Goal: Obtain resource: Download file/media

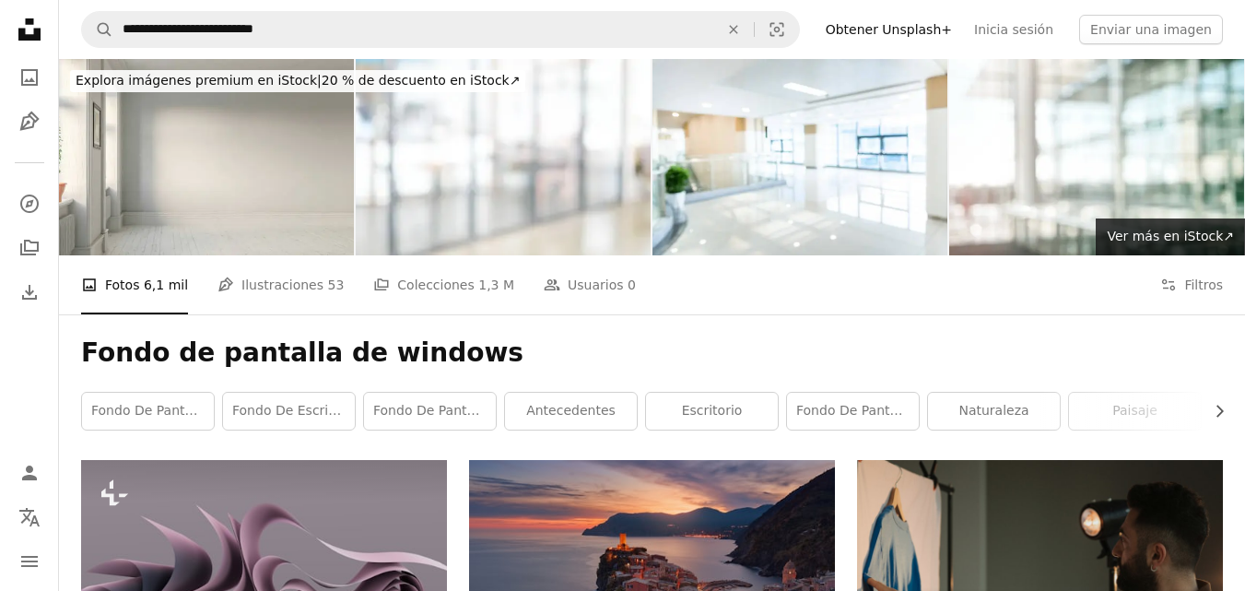
scroll to position [369, 0]
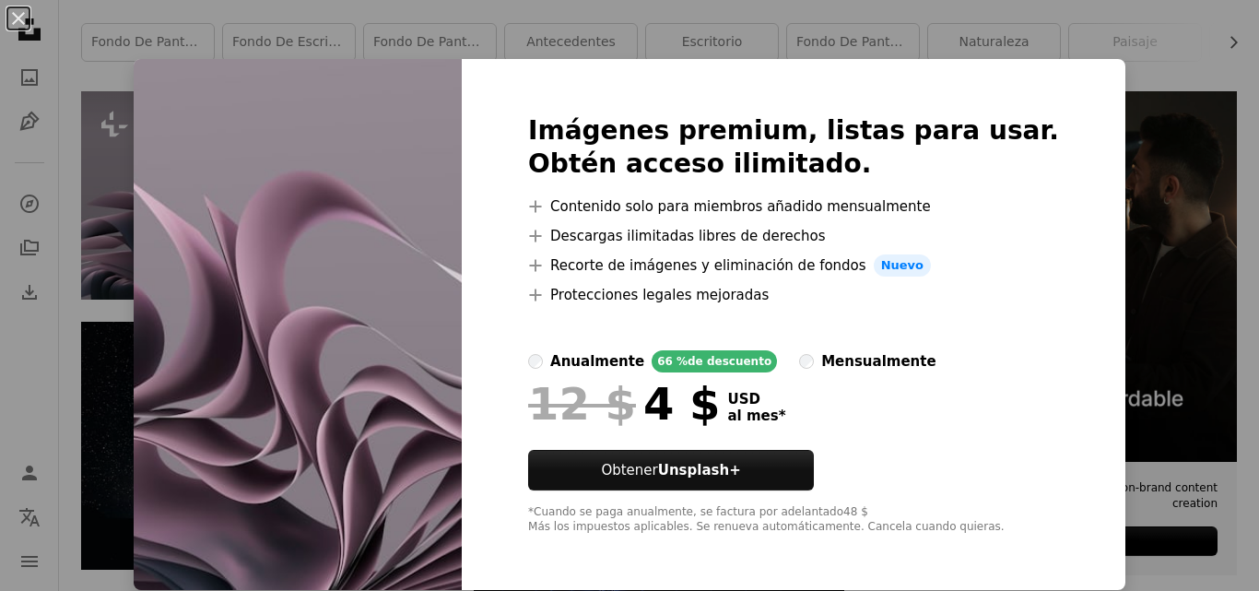
click at [1038, 73] on div "Imágenes premium, listas para usar. Obtén acceso ilimitado. A plus sign Conteni…" at bounding box center [793, 324] width 663 height 531
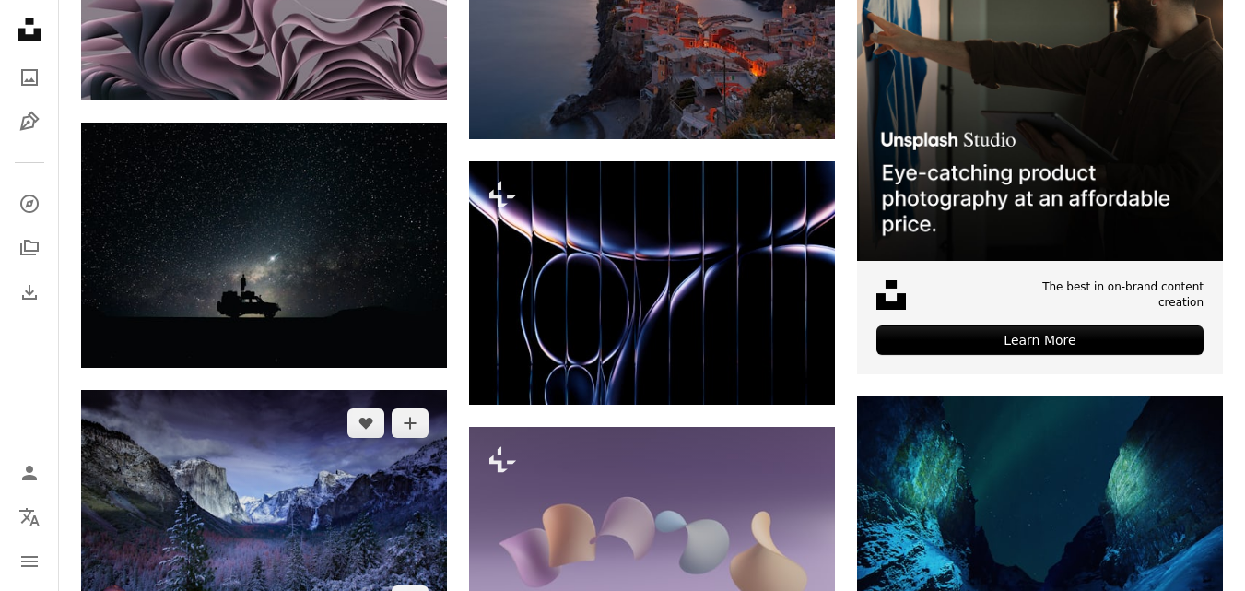
scroll to position [737, 0]
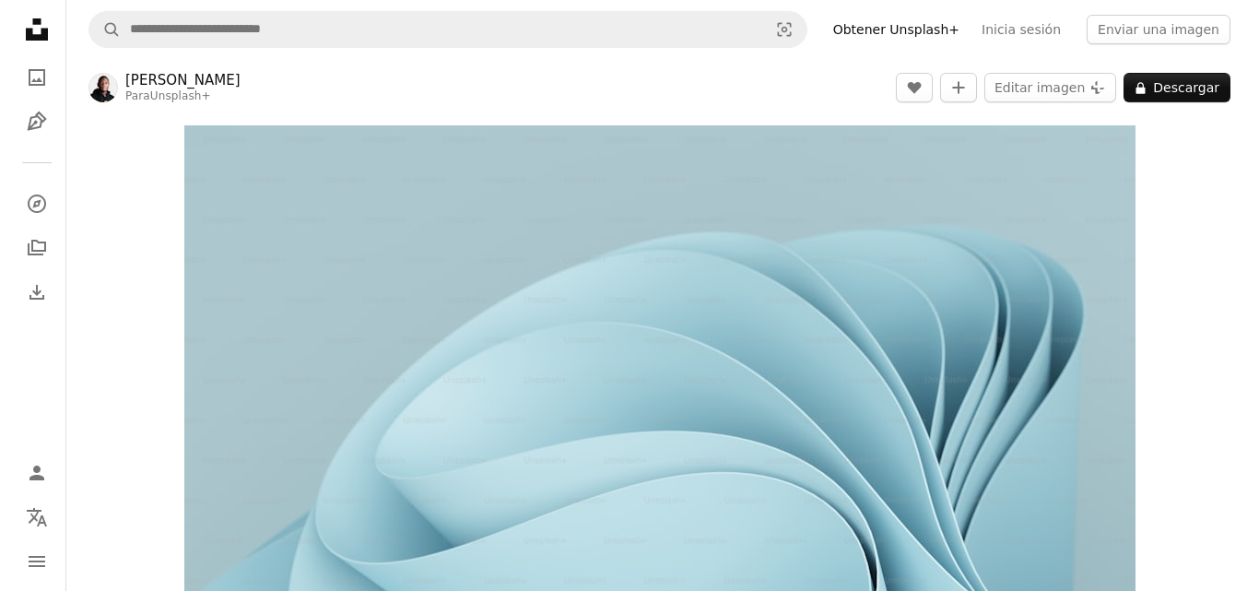
scroll to position [92, 0]
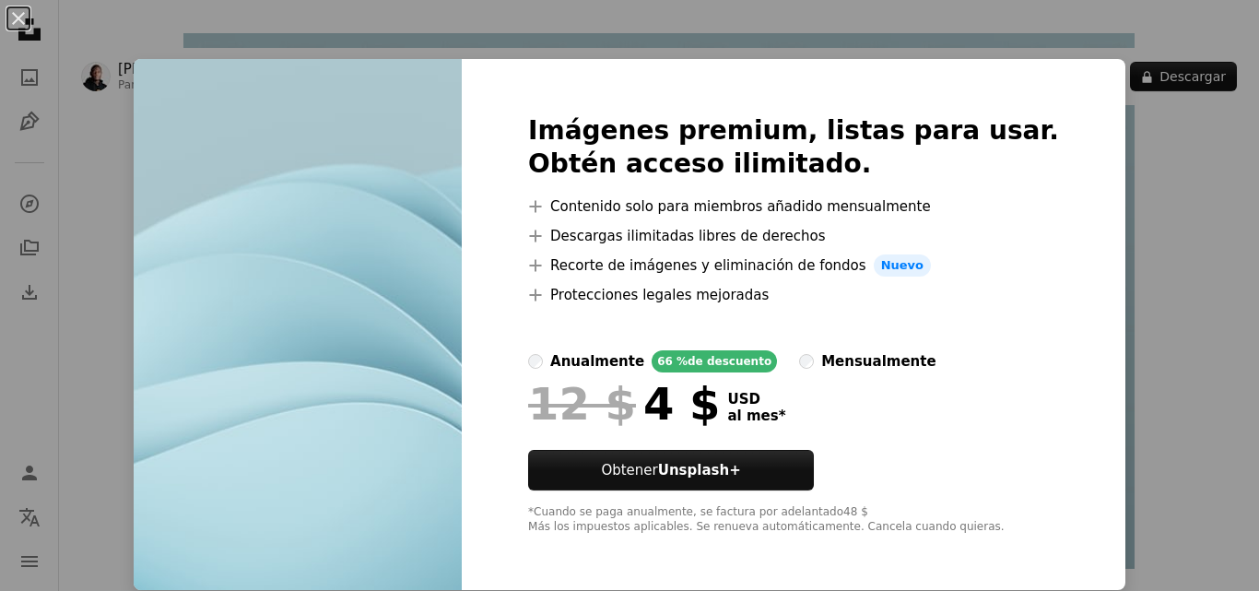
click at [330, 117] on img at bounding box center [298, 324] width 328 height 531
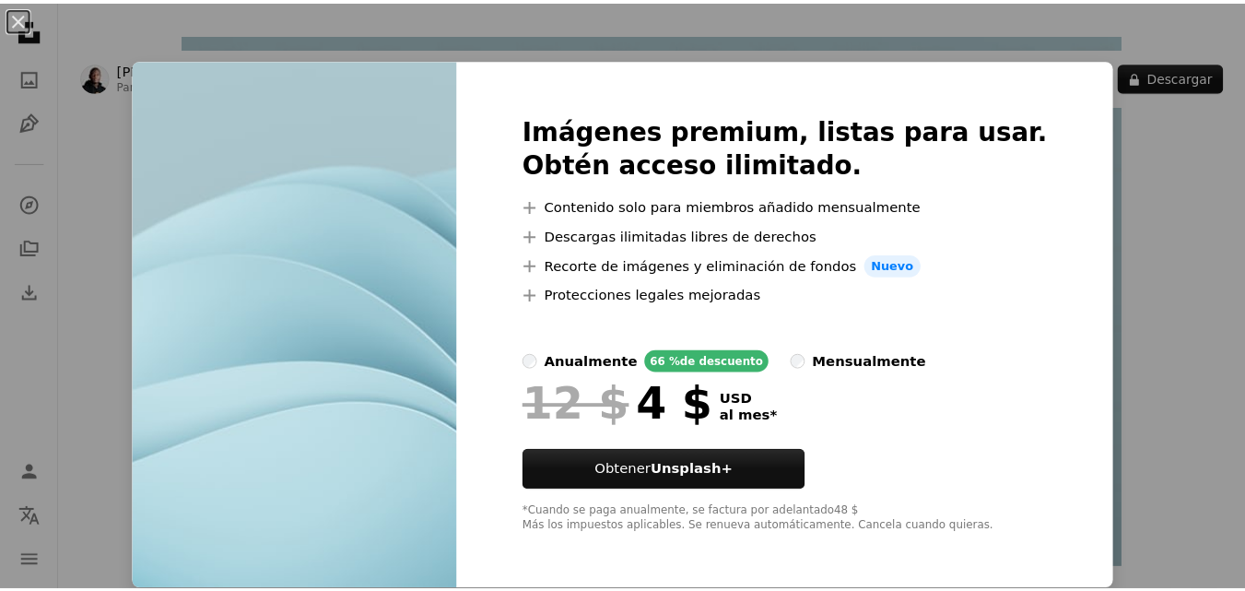
scroll to position [1, 0]
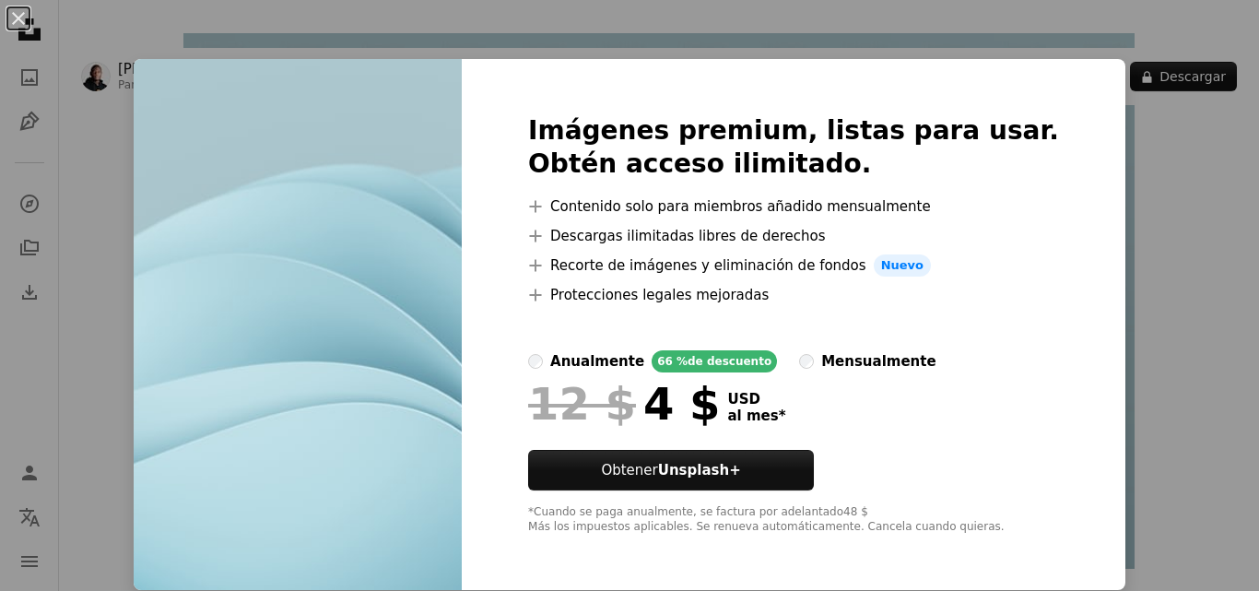
click at [397, 263] on img at bounding box center [298, 324] width 328 height 531
click at [23, 19] on button "An X shape" at bounding box center [18, 18] width 22 height 22
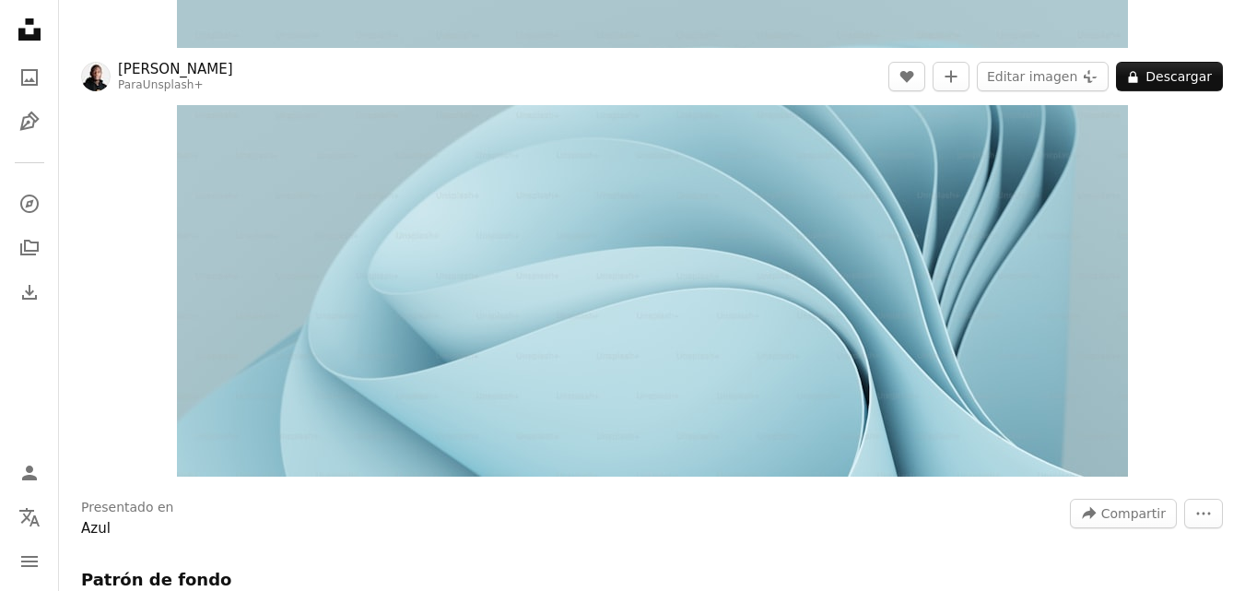
scroll to position [92, 0]
